Goal: Task Accomplishment & Management: Manage account settings

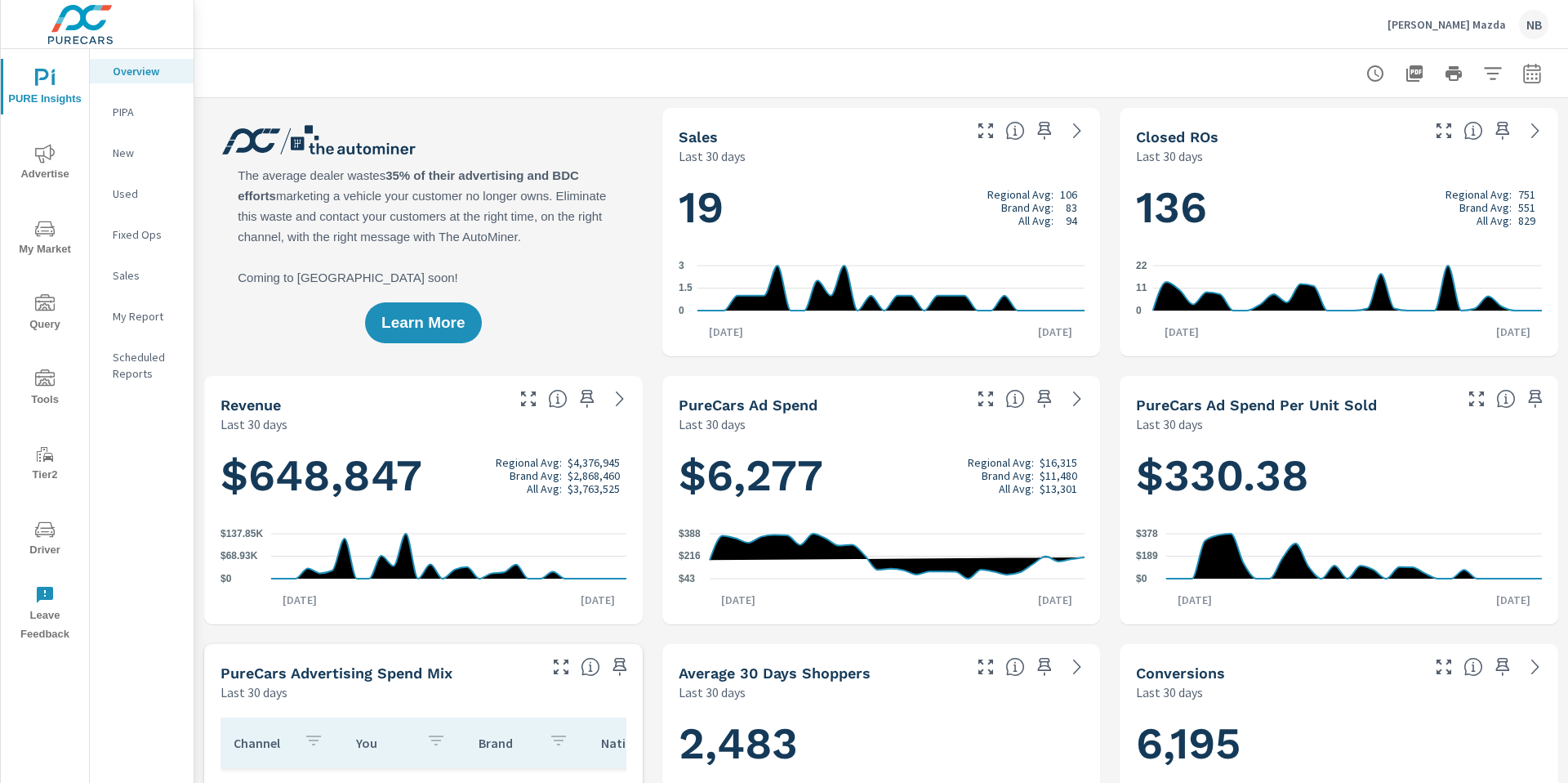
click at [46, 384] on icon "nav menu" at bounding box center [45, 377] width 20 height 17
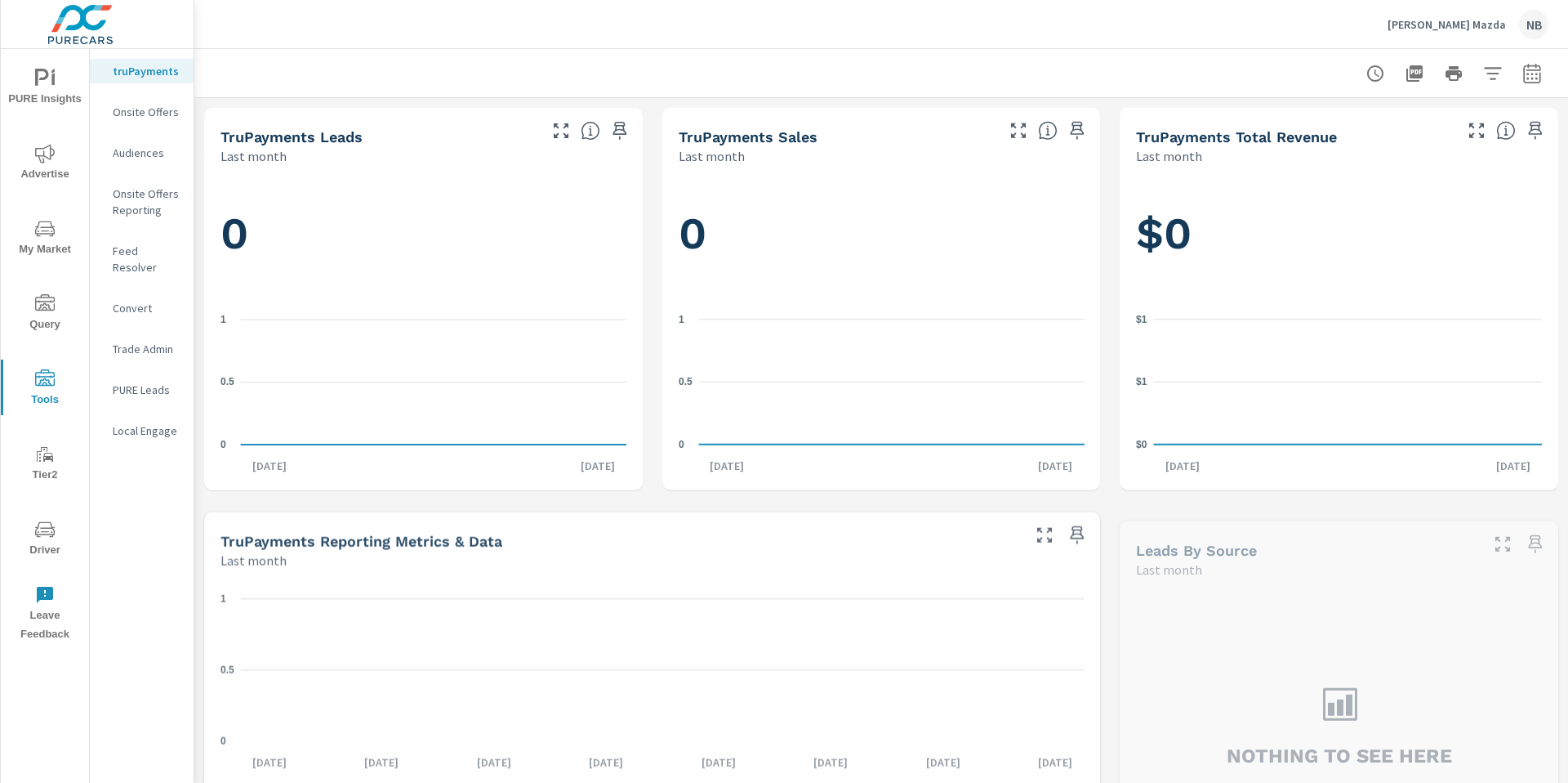
click at [156, 110] on p "Onsite Offers" at bounding box center [146, 112] width 67 height 17
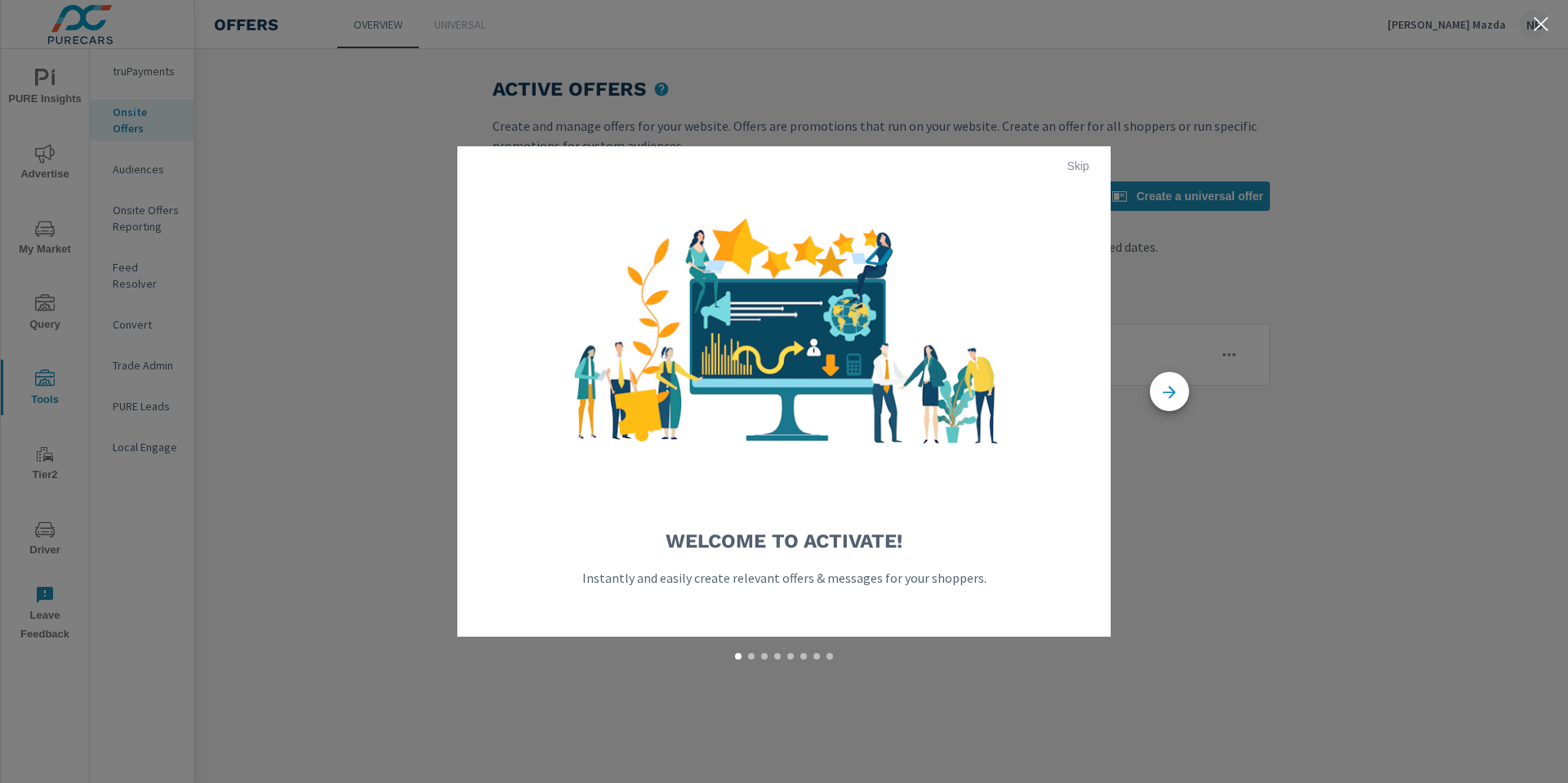
click at [1080, 160] on span "Skip" at bounding box center [1078, 165] width 39 height 15
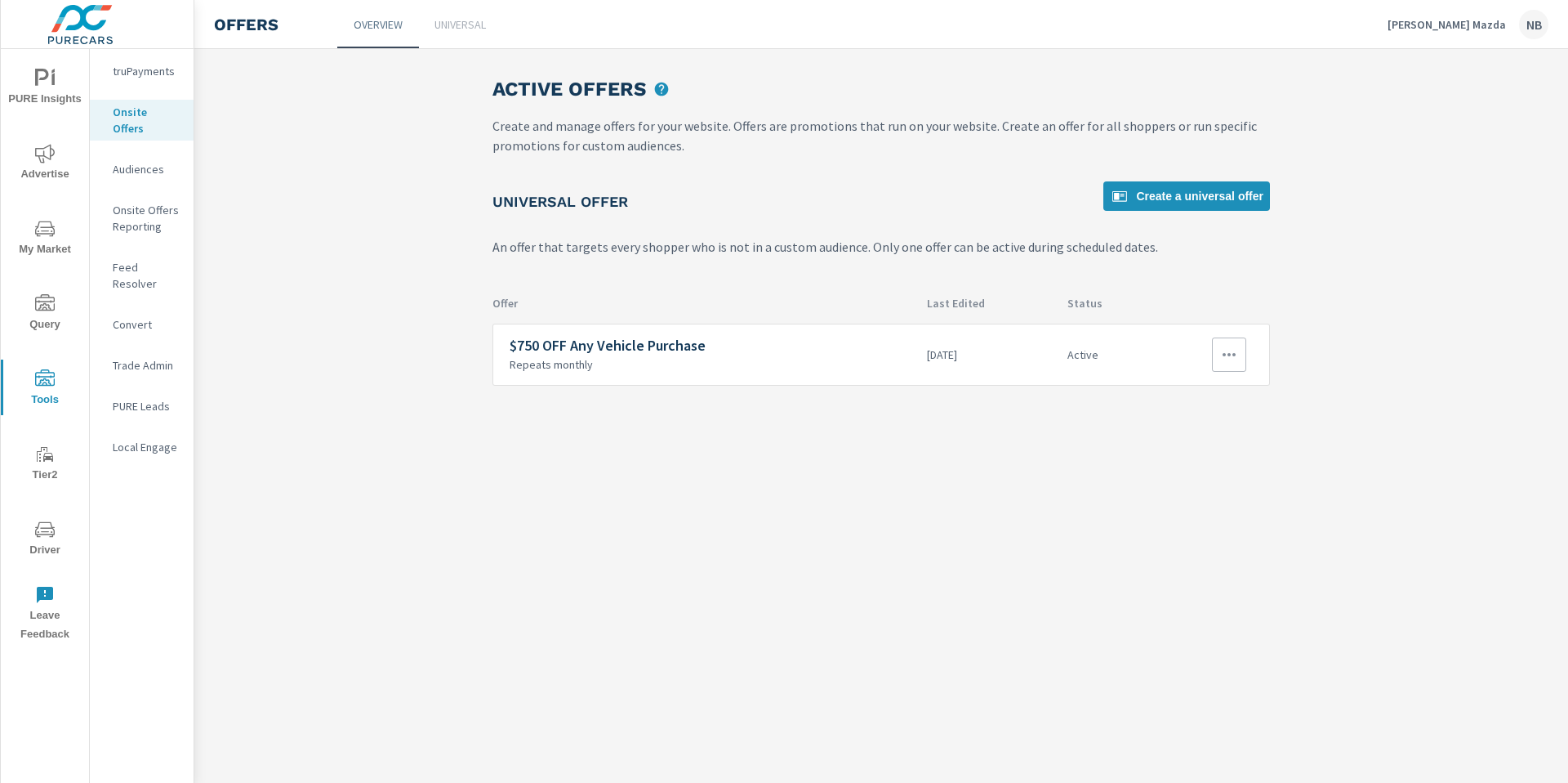
click at [1229, 356] on icon "button" at bounding box center [1229, 354] width 20 height 20
click at [1228, 397] on link "Edit" at bounding box center [1199, 392] width 91 height 39
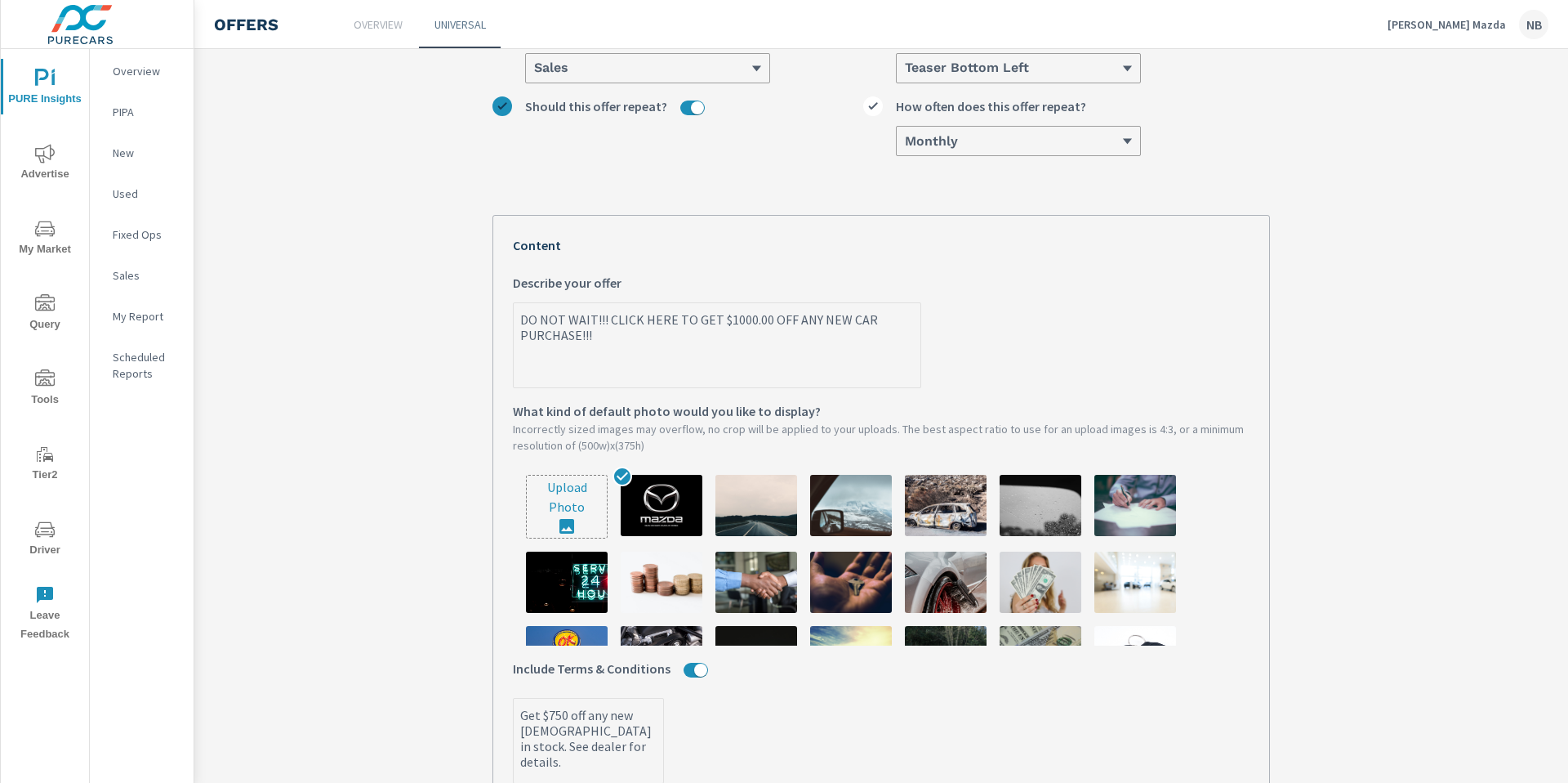
scroll to position [212, 0]
